Goal: Transaction & Acquisition: Subscribe to service/newsletter

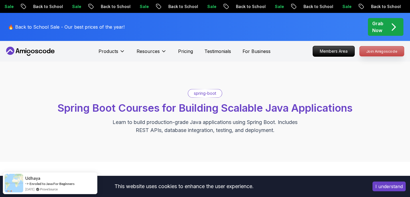
click at [372, 51] on p "Join Amigoscode" at bounding box center [381, 51] width 44 height 10
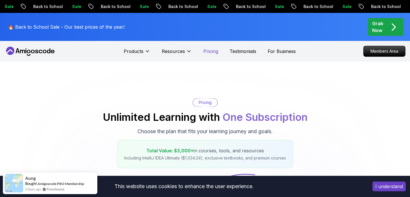
click at [210, 53] on p "Pricing" at bounding box center [210, 51] width 15 height 7
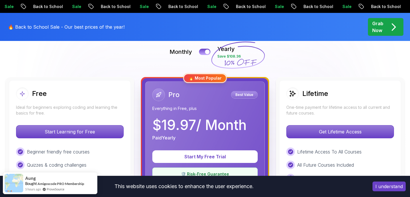
scroll to position [149, 0]
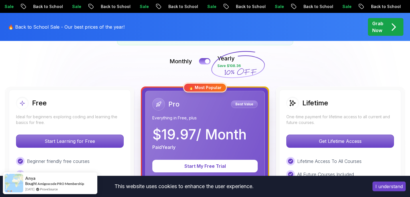
scroll to position [124, 0]
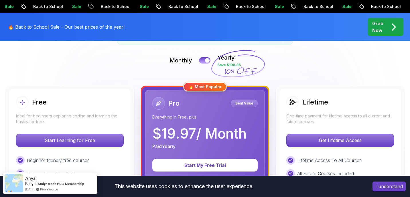
click at [391, 27] on icon "pre-order" at bounding box center [393, 26] width 11 height 11
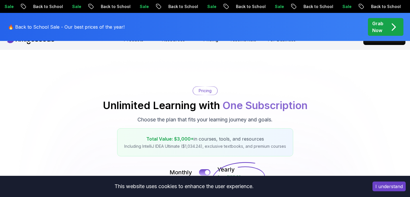
scroll to position [0, 0]
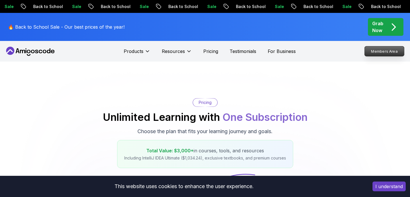
click at [388, 51] on p "Members Area" at bounding box center [383, 51] width 39 height 10
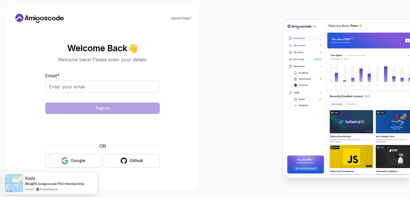
click at [81, 161] on div "Google" at bounding box center [78, 161] width 15 height 6
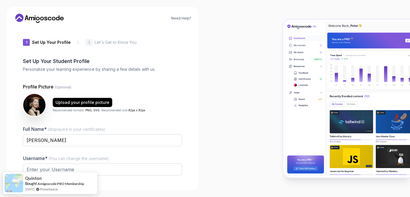
type input "noblecougar503bd"
